Goal: Information Seeking & Learning: Compare options

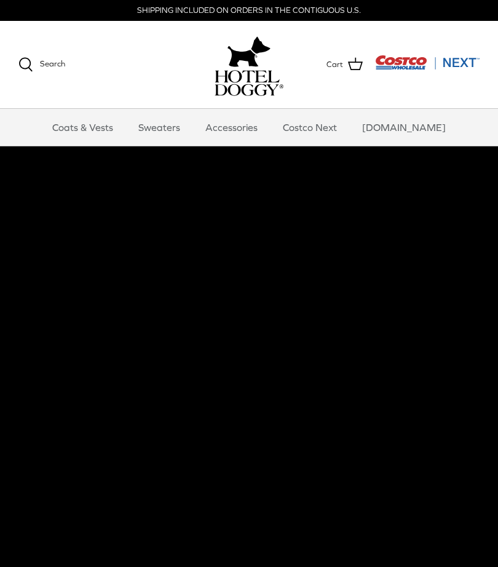
click at [93, 127] on link "Coats & Vests" at bounding box center [82, 127] width 83 height 37
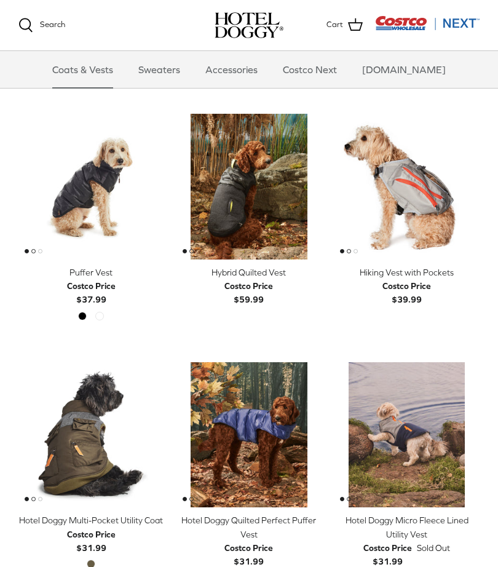
scroll to position [1510, 0]
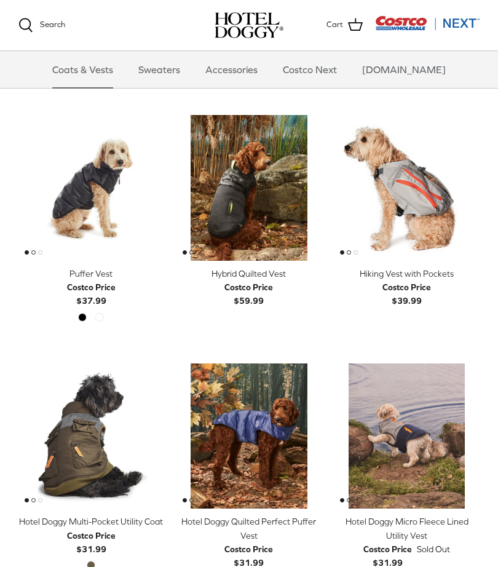
click at [79, 177] on img "Puffer Vest" at bounding box center [91, 188] width 146 height 146
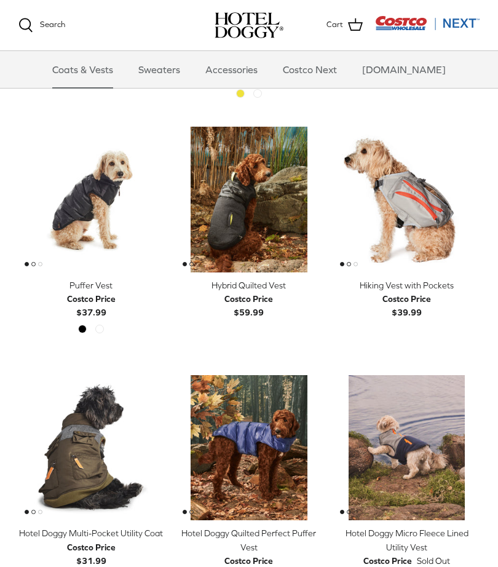
click at [277, 198] on img "Hybrid Quilted Vest" at bounding box center [249, 200] width 146 height 146
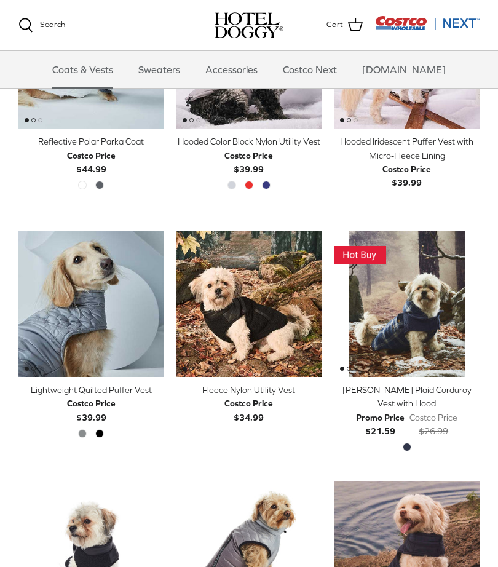
scroll to position [893, 0]
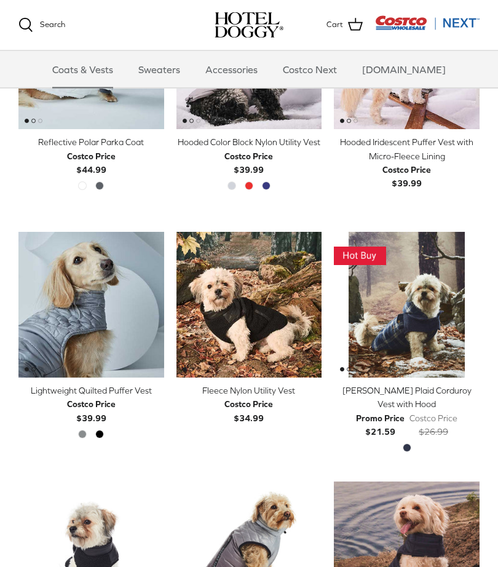
click at [250, 74] on link "Accessories" at bounding box center [231, 69] width 74 height 37
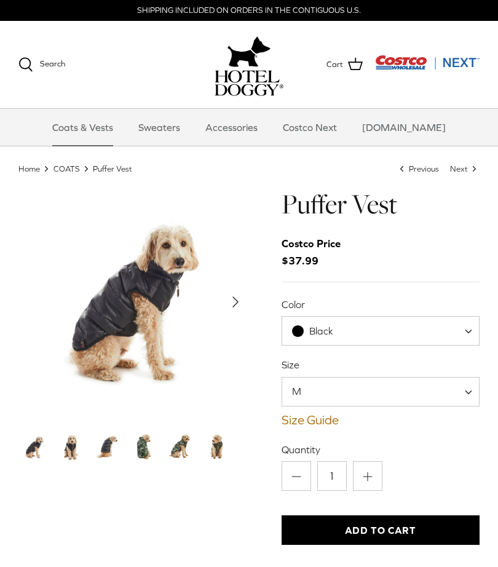
click at [463, 323] on span "Black" at bounding box center [381, 331] width 199 height 30
select select "Cypress"
click at [135, 449] on img "Thumbnail Link" at bounding box center [144, 447] width 32 height 32
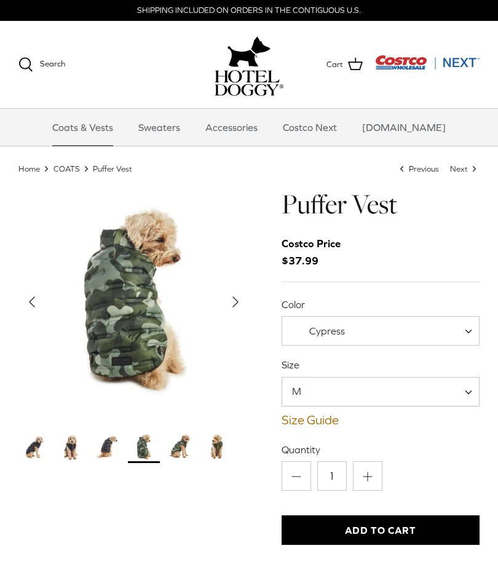
click at [100, 445] on img "Thumbnail Link" at bounding box center [108, 447] width 32 height 32
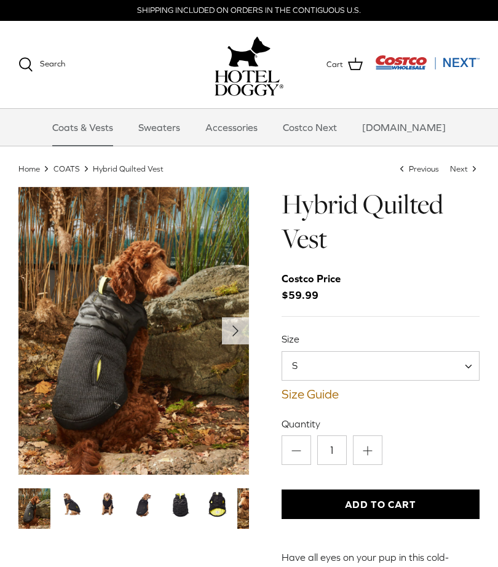
click at [231, 333] on icon "Right" at bounding box center [236, 331] width 20 height 20
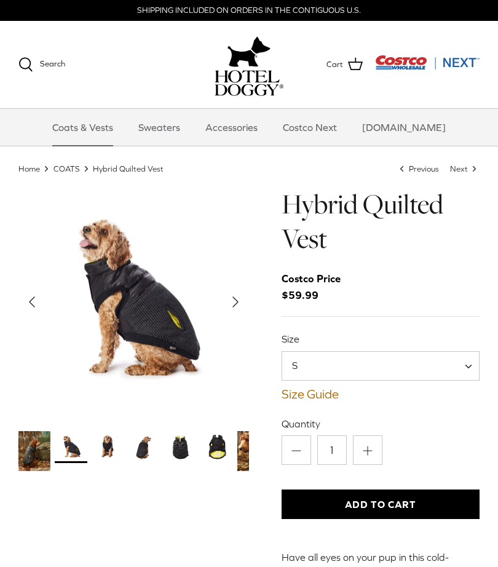
click at [237, 302] on polyline "Next" at bounding box center [235, 302] width 5 height 10
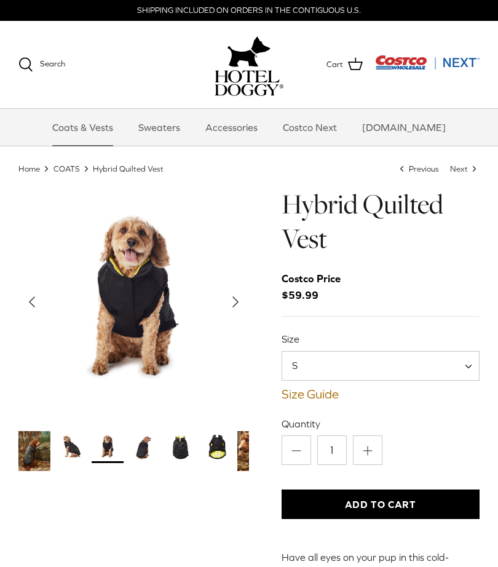
click at [240, 297] on icon "Right" at bounding box center [236, 302] width 20 height 20
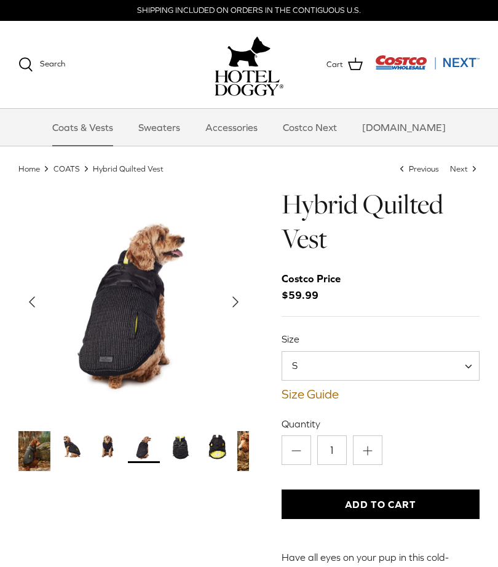
click at [469, 367] on span at bounding box center [473, 366] width 12 height 30
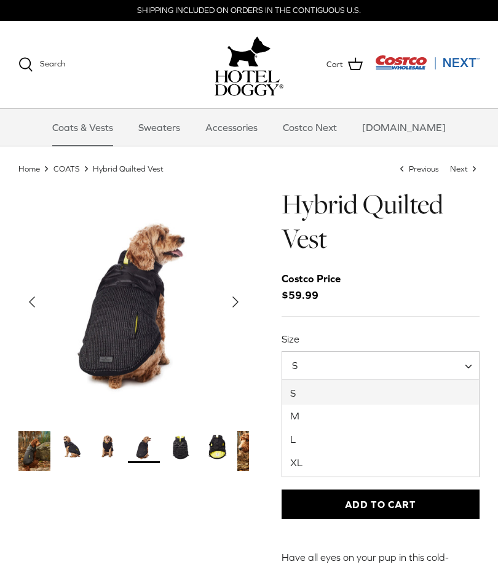
select select "M"
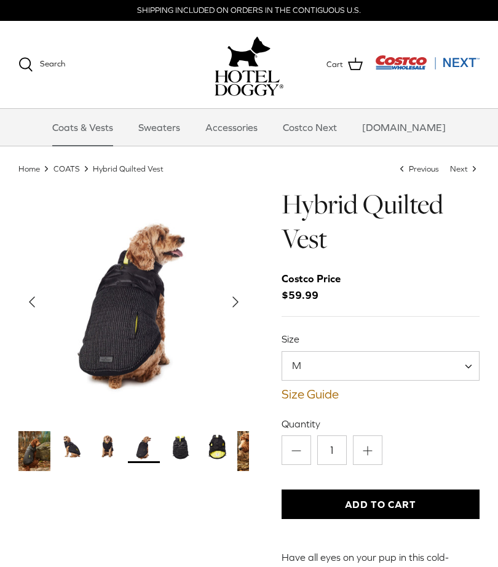
click at [328, 394] on link "Size Guide" at bounding box center [381, 394] width 199 height 15
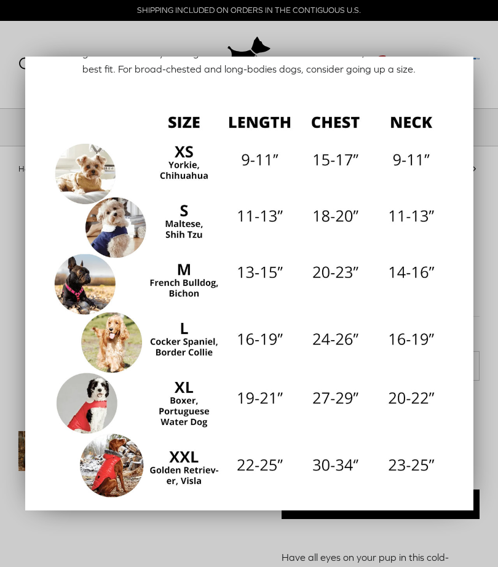
scroll to position [106, 0]
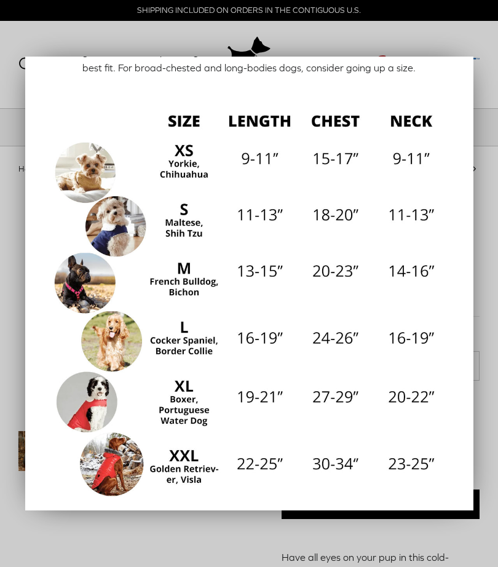
click at [446, 42] on div at bounding box center [249, 283] width 498 height 567
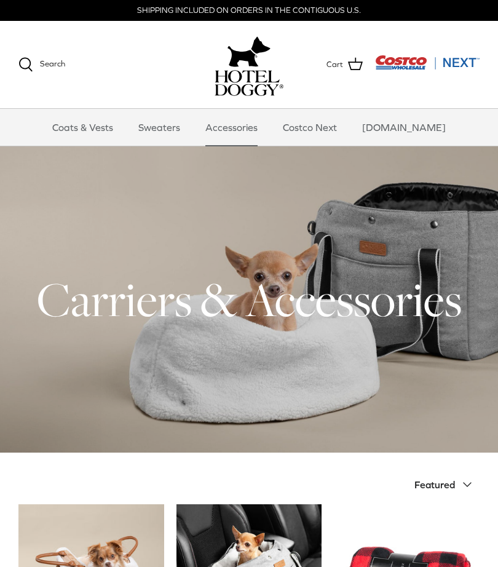
click at [185, 127] on link "Sweaters" at bounding box center [159, 127] width 64 height 37
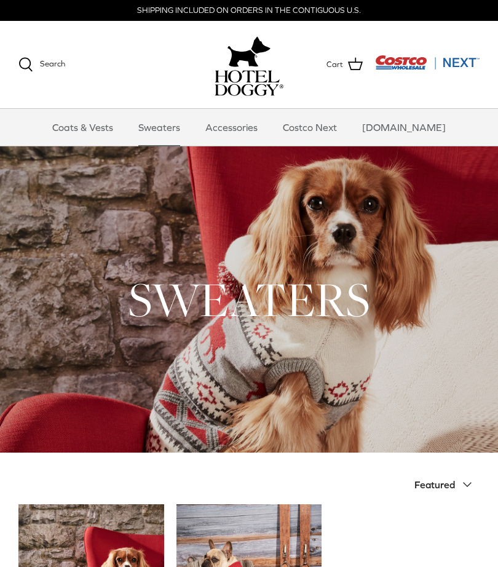
click at [336, 128] on link "Costco Next" at bounding box center [310, 127] width 76 height 37
